Goal: Task Accomplishment & Management: Manage account settings

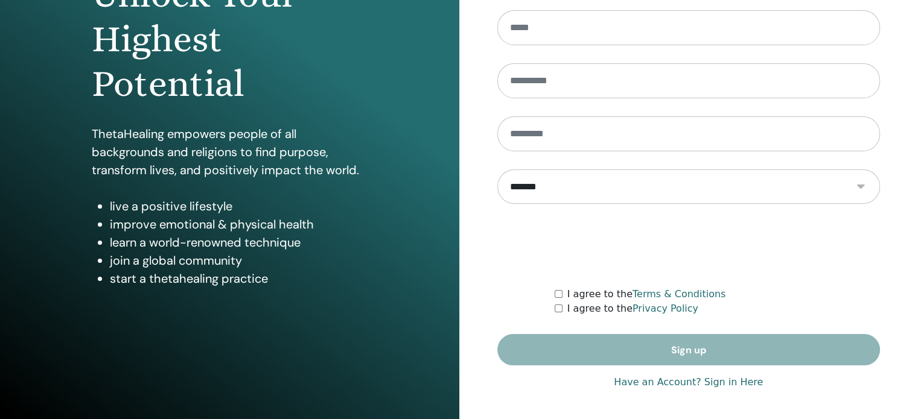
type input "**********"
click at [644, 380] on link "Have an Account? Sign in Here" at bounding box center [688, 382] width 149 height 14
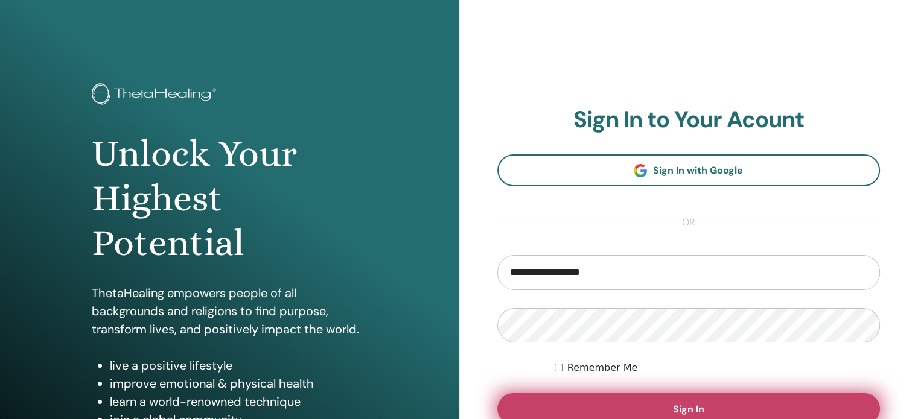
scroll to position [121, 0]
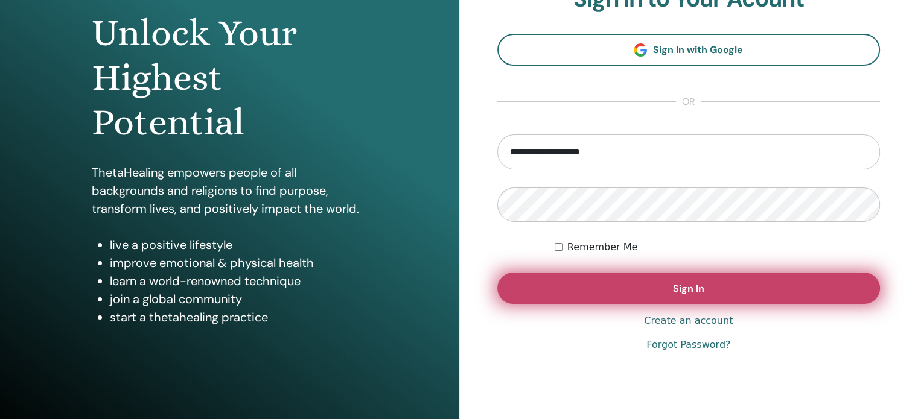
click at [702, 291] on span "Sign In" at bounding box center [688, 288] width 31 height 13
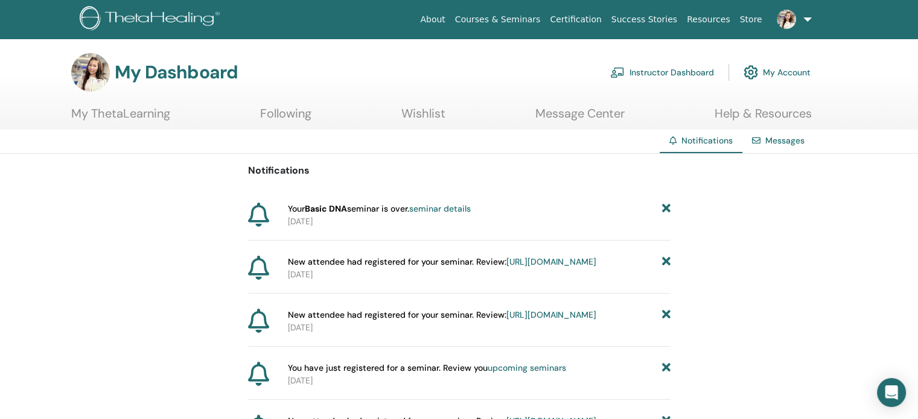
click at [669, 71] on link "Instructor Dashboard" at bounding box center [662, 72] width 104 height 27
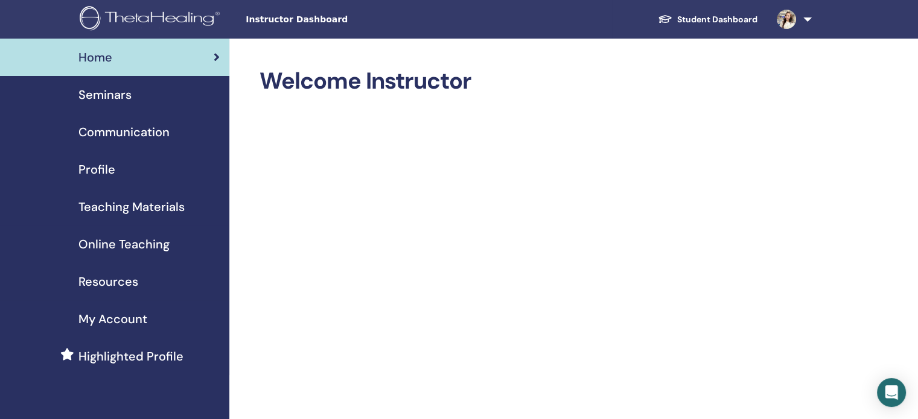
click at [119, 101] on span "Seminars" at bounding box center [104, 95] width 53 height 18
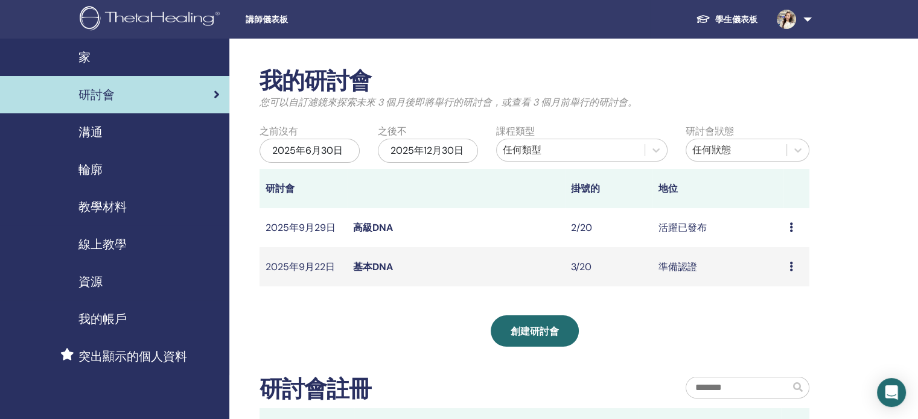
click at [790, 269] on icon at bounding box center [791, 267] width 4 height 10
click at [779, 313] on font "與會者" at bounding box center [773, 314] width 29 height 13
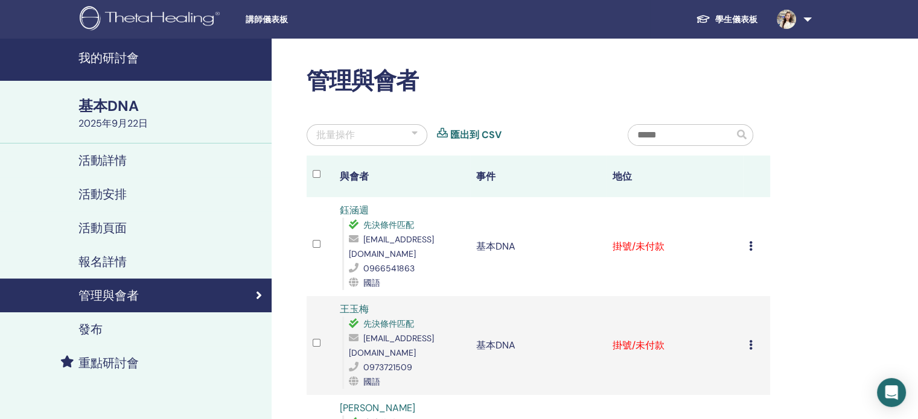
click at [749, 247] on icon at bounding box center [751, 246] width 4 height 10
click at [734, 351] on font "完成並證明" at bounding box center [738, 348] width 48 height 13
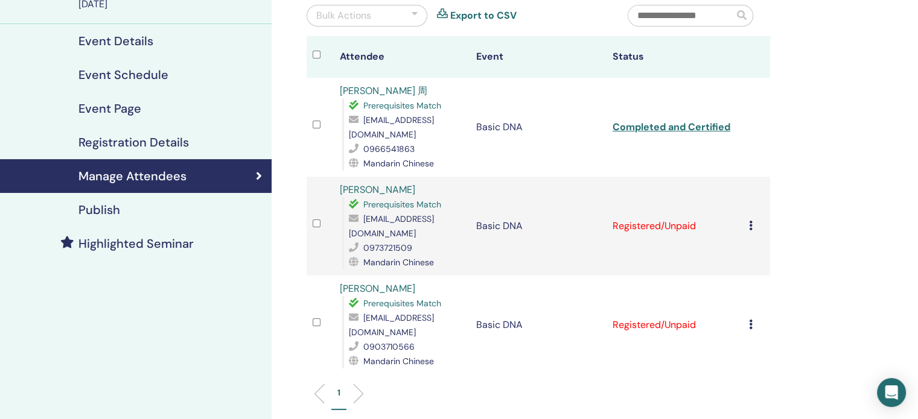
scroll to position [121, 0]
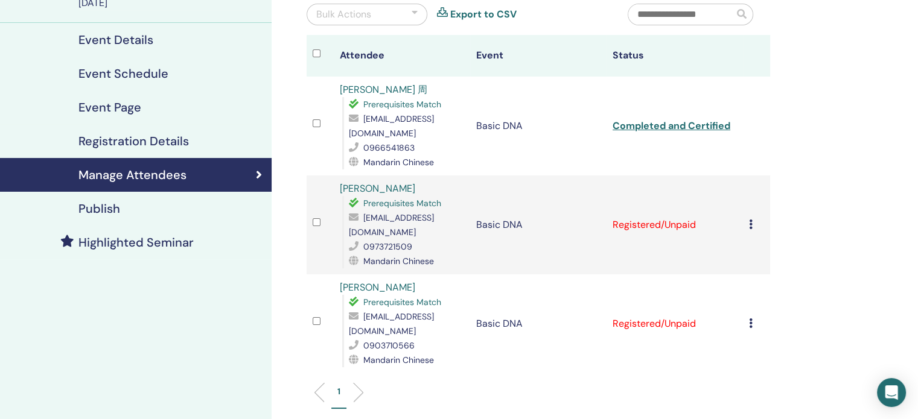
click at [750, 319] on icon at bounding box center [751, 324] width 4 height 10
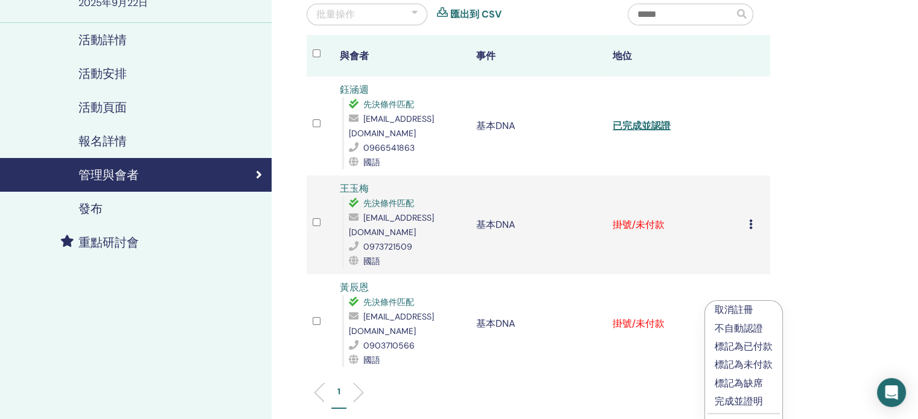
click at [738, 401] on font "完成並證明" at bounding box center [739, 401] width 48 height 13
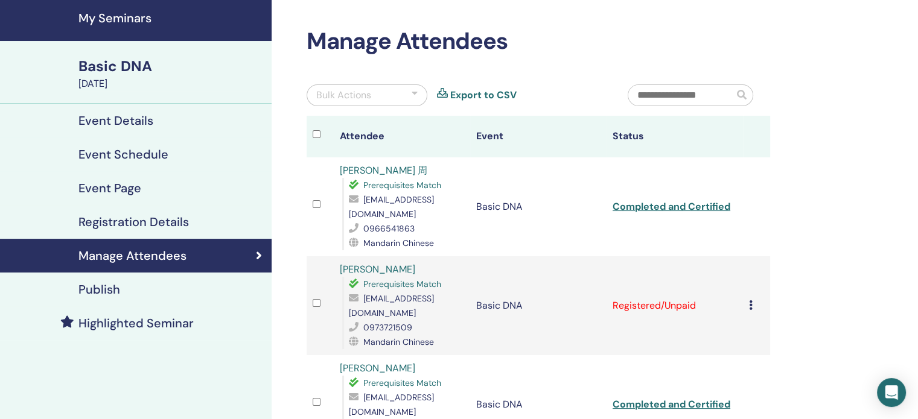
scroll to position [60, 0]
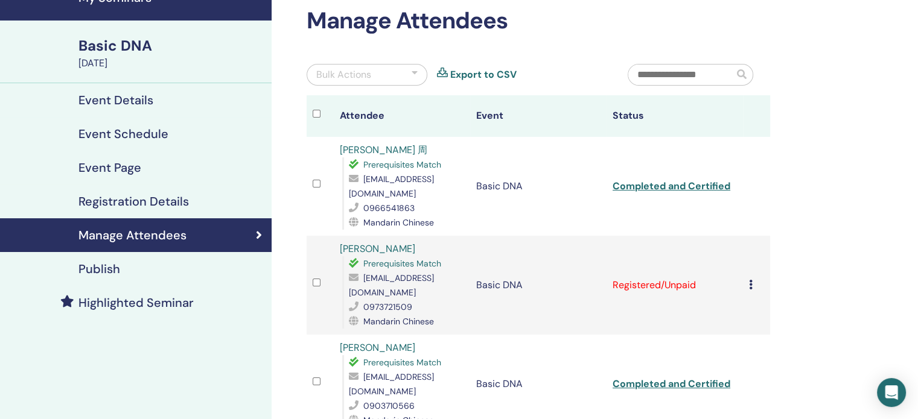
click at [751, 280] on icon at bounding box center [751, 285] width 4 height 10
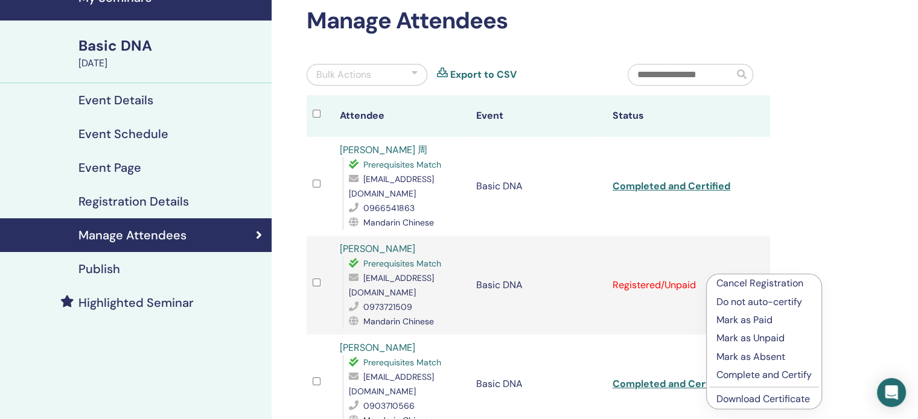
click at [855, 258] on div "Manage Attendees Bulk Actions Export to CSV Attendee Event Status 鈺涵 周 Prerequi…" at bounding box center [578, 314] width 612 height 672
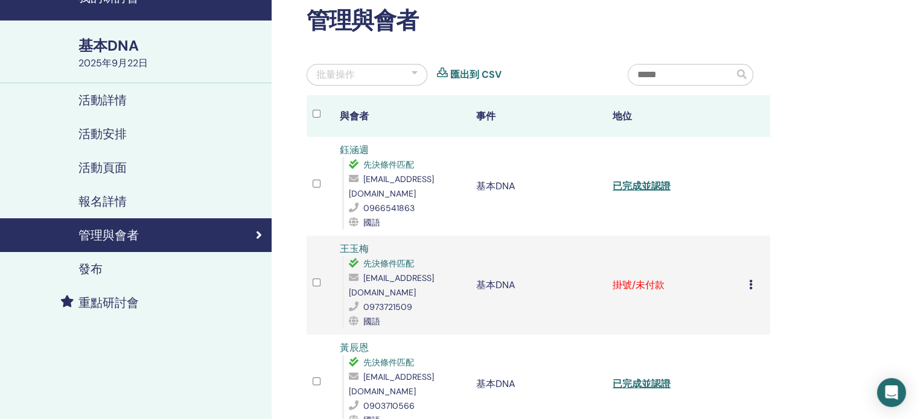
click at [754, 278] on div "取消註冊 不自動認證 標記為已付款 標記為未付款 標記為缺席 完成並證明 下載證書" at bounding box center [756, 285] width 15 height 14
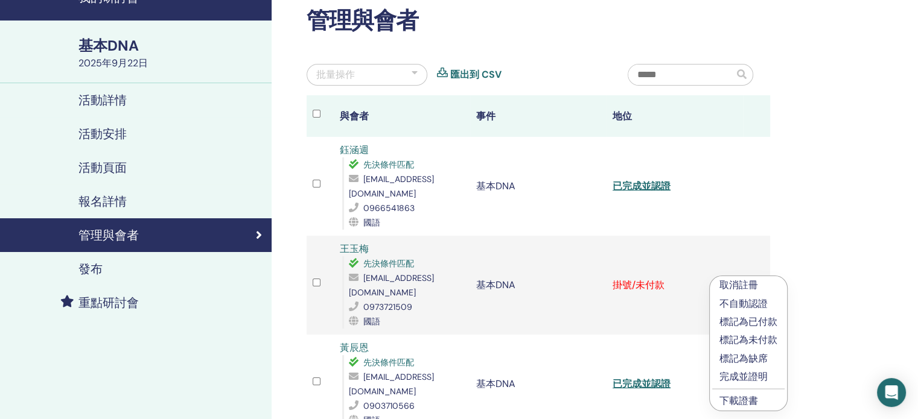
click at [806, 237] on div "管理與會者 批量操作 匯出到 CSV 與會者 事件 地位 鈺涵週 先決條件匹配 jessiebhg6912@gmail.com 0966541863 國語 基…" at bounding box center [578, 314] width 612 height 672
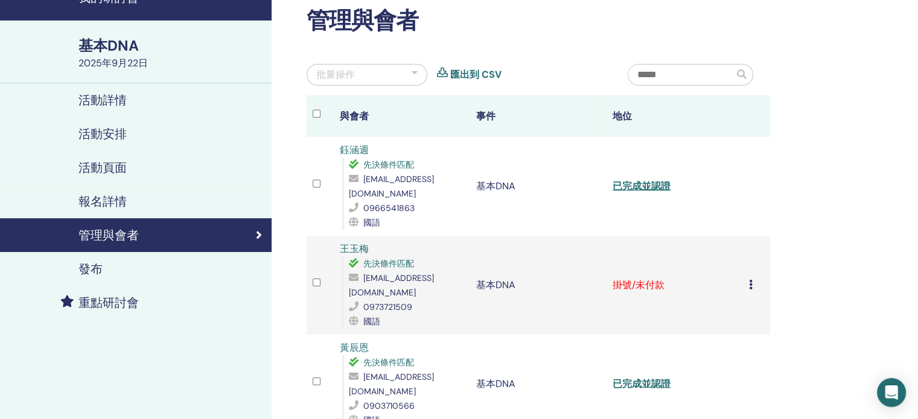
click at [633, 378] on font "已完成並認證" at bounding box center [642, 384] width 58 height 13
click at [652, 184] on font "已完成並認證" at bounding box center [642, 186] width 58 height 13
click at [752, 280] on icon at bounding box center [751, 285] width 4 height 10
click at [749, 372] on font "完成並證明" at bounding box center [741, 374] width 48 height 13
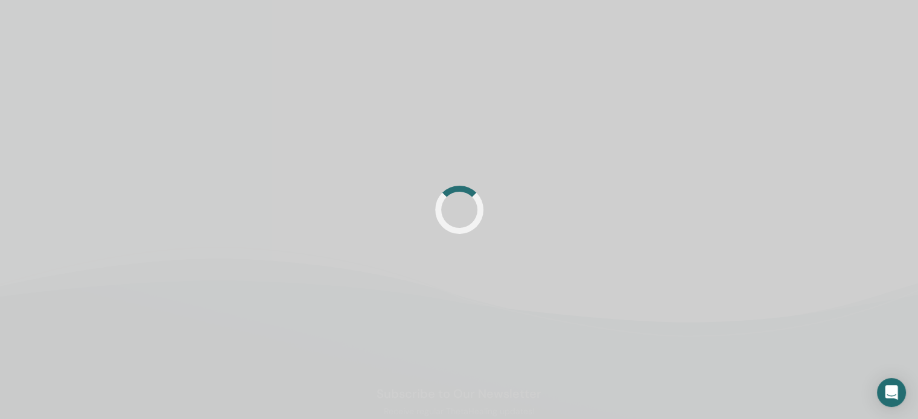
scroll to position [60, 0]
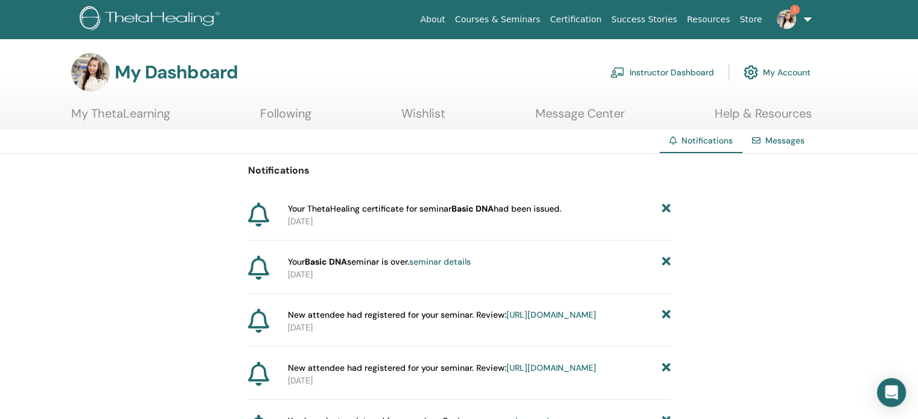
click at [681, 71] on link "Instructor Dashboard" at bounding box center [662, 72] width 104 height 27
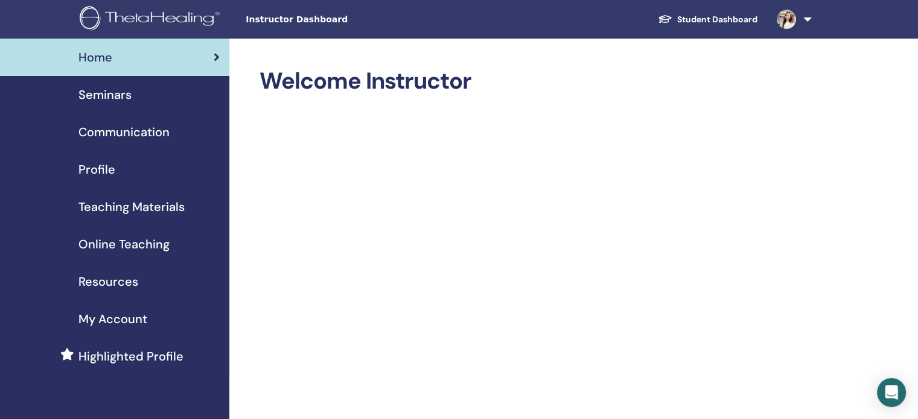
click at [113, 103] on span "Seminars" at bounding box center [104, 95] width 53 height 18
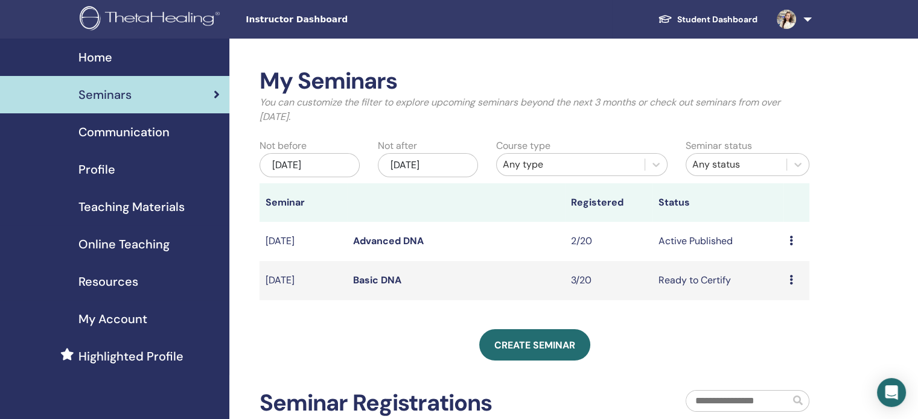
click at [789, 279] on icon at bounding box center [791, 280] width 4 height 10
click at [771, 324] on link "Attendees" at bounding box center [781, 325] width 46 height 13
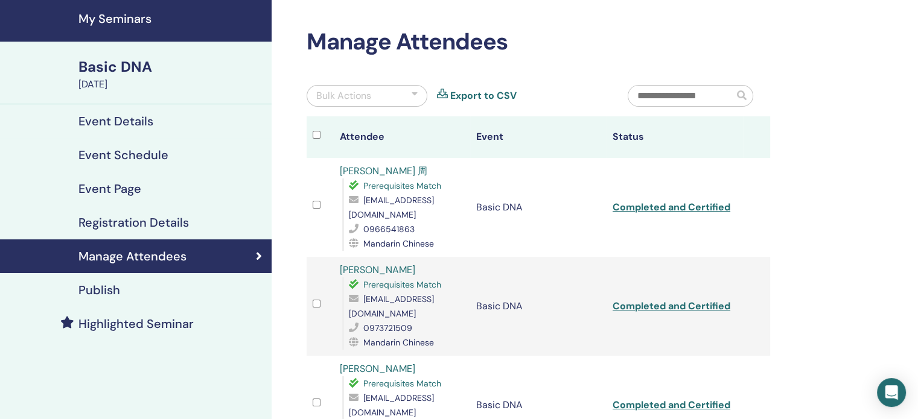
scroll to position [60, 0]
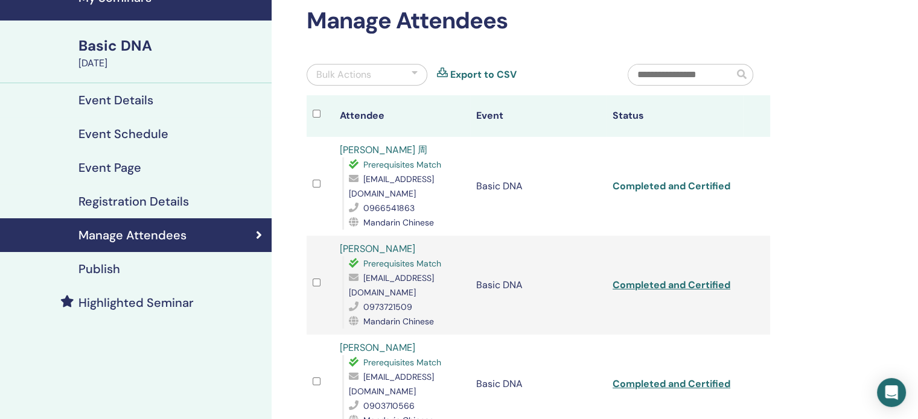
click at [675, 187] on link "Completed and Certified" at bounding box center [672, 186] width 118 height 13
click at [833, 172] on div "Manage Attendees Bulk Actions Export to CSV Attendee Event Status 鈺涵 周 Prerequi…" at bounding box center [578, 314] width 612 height 672
